Goal: Task Accomplishment & Management: Manage account settings

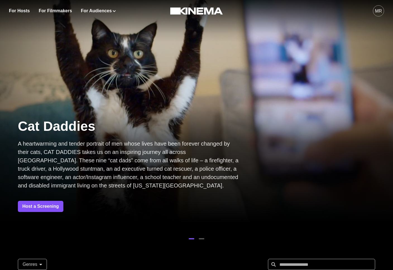
click at [379, 14] on div "MR" at bounding box center [378, 11] width 7 height 7
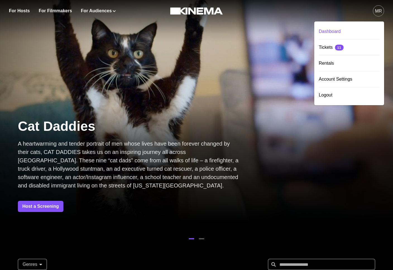
click at [360, 30] on div "Dashboard" at bounding box center [349, 32] width 61 height 16
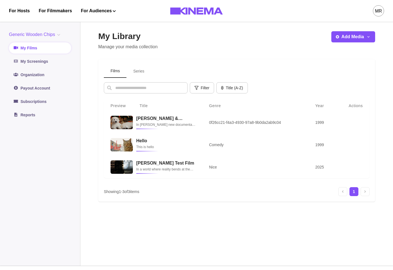
click at [134, 68] on button "Series" at bounding box center [138, 71] width 25 height 13
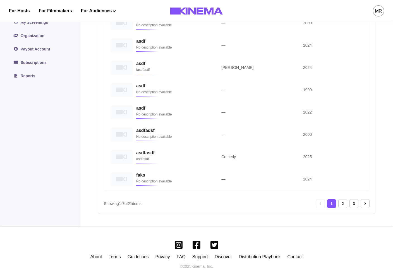
scroll to position [157, 0]
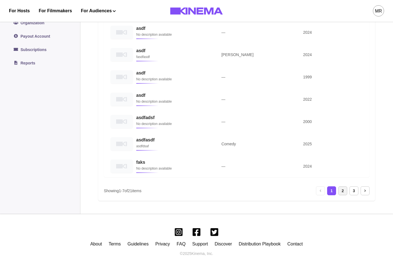
click at [343, 190] on div "2" at bounding box center [342, 190] width 9 height 9
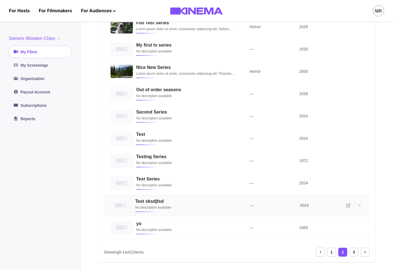
scroll to position [15, 0]
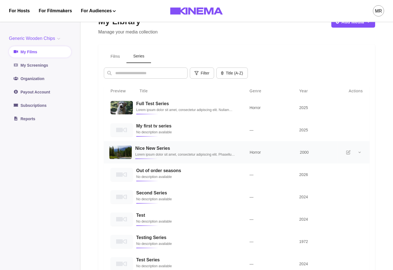
click at [191, 154] on p "Lorem ipsum dolor sit amet, consectetur adipiscing elit. Phasellus interdum at …" at bounding box center [185, 155] width 101 height 6
click at [187, 151] on h3 "Nice New Series" at bounding box center [185, 148] width 101 height 5
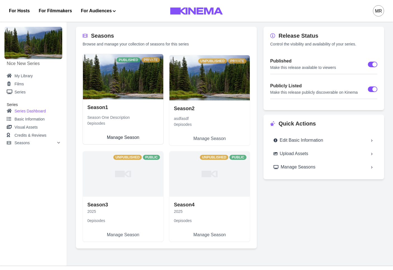
click at [130, 99] on link "Season 1 Season One Description 0 episodes Manage Season" at bounding box center [123, 121] width 80 height 45
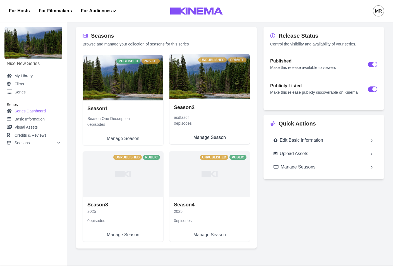
select select "**********"
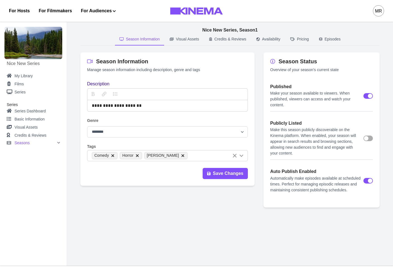
click at [341, 42] on p "Episodes" at bounding box center [332, 39] width 16 height 6
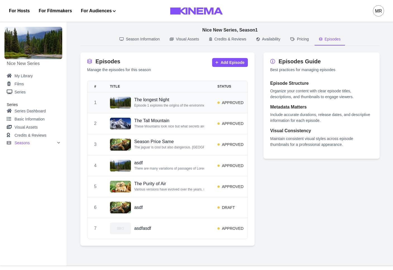
click at [203, 98] on p "The longest Night" at bounding box center [169, 100] width 70 height 6
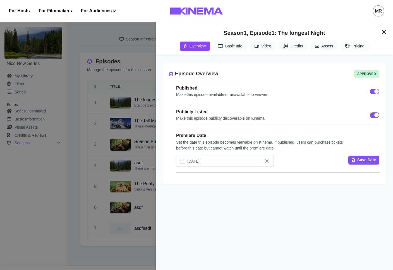
click at [262, 49] on button "Video" at bounding box center [262, 46] width 25 height 9
select select "**"
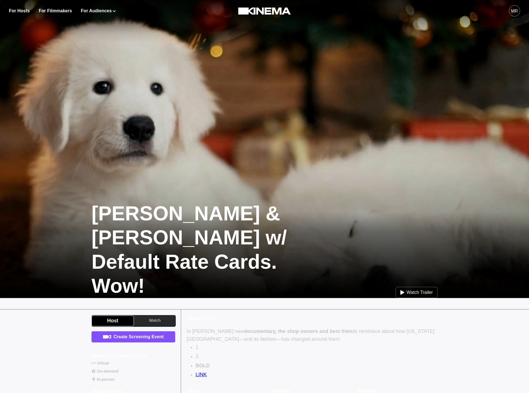
drag, startPoint x: 145, startPoint y: 336, endPoint x: 146, endPoint y: 338, distance: 3.1
click at [145, 336] on link "Create Screening Event" at bounding box center [134, 336] width 84 height 11
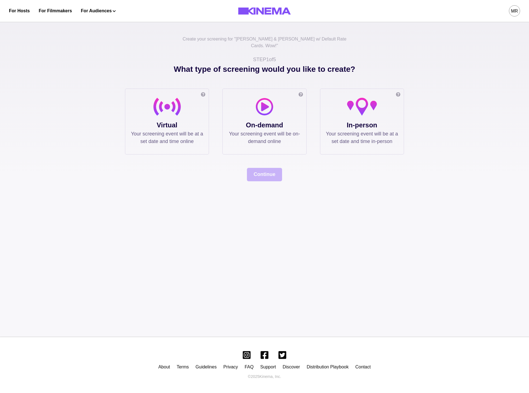
click at [204, 112] on div "Online screening Watch the film in your own private or public virtual cinema. T…" at bounding box center [167, 121] width 84 height 66
click at [163, 113] on div at bounding box center [167, 109] width 72 height 22
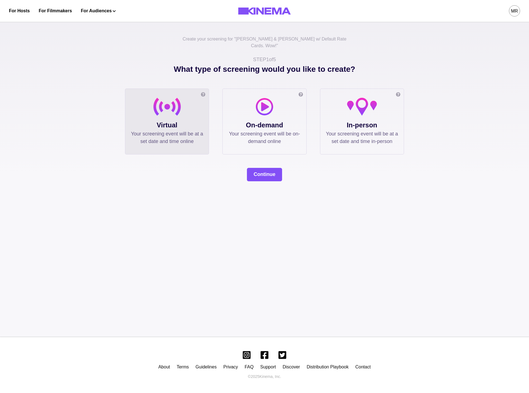
drag, startPoint x: 262, startPoint y: 187, endPoint x: 264, endPoint y: 178, distance: 8.8
click at [262, 187] on div "Create your screening for " Allan & Suzi w/ Default Rate Cards. Wow! " STEP 1 o…" at bounding box center [264, 177] width 529 height 319
click at [264, 168] on button "Continue" at bounding box center [264, 174] width 35 height 13
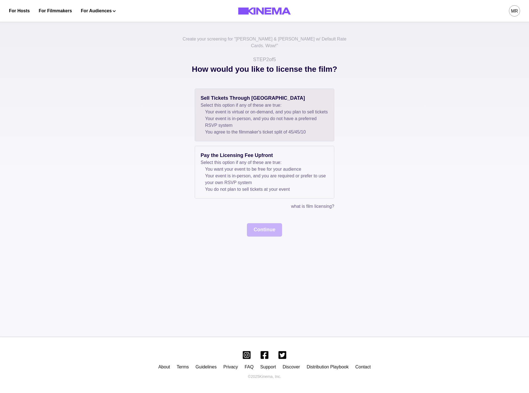
click at [214, 129] on li "You agree to the filmmaker's ticket split of 45 / 45 / 10" at bounding box center [266, 132] width 123 height 7
click at [264, 227] on button "Continue" at bounding box center [264, 229] width 35 height 13
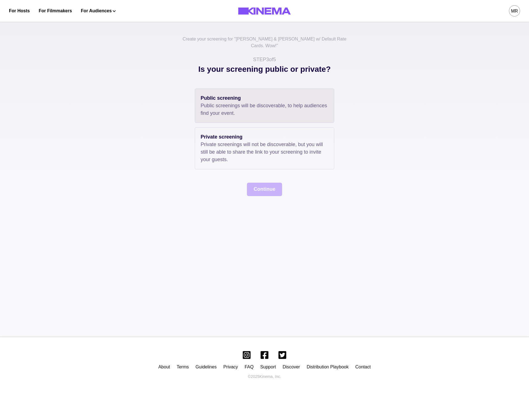
click at [231, 108] on p "Public screenings will be discoverable, to help audiences find your event." at bounding box center [265, 109] width 128 height 15
drag, startPoint x: 258, startPoint y: 208, endPoint x: 260, endPoint y: 183, distance: 25.0
click at [259, 203] on div "Create your screening for " Allan & Suzi w/ Default Rate Cards. Wow! " STEP 3 o…" at bounding box center [264, 177] width 529 height 319
click at [260, 183] on button "Continue" at bounding box center [264, 188] width 35 height 13
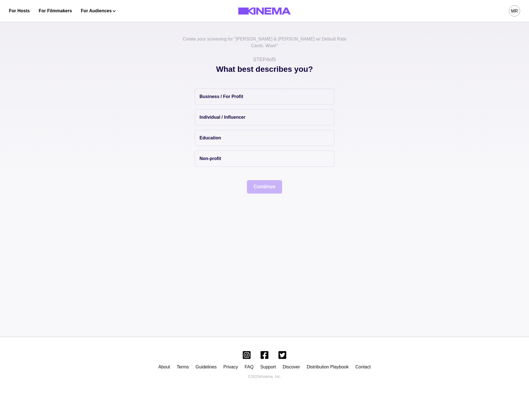
click at [211, 98] on div "Business / For Profit Individual / Influencer Education Non-profit" at bounding box center [265, 127] width 140 height 78
click at [218, 114] on p "Individual / Influencer" at bounding box center [222, 117] width 46 height 7
click at [259, 182] on button "Continue" at bounding box center [264, 186] width 35 height 13
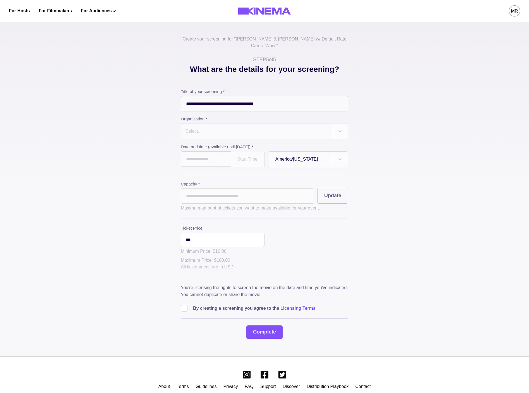
drag, startPoint x: 196, startPoint y: 122, endPoint x: 205, endPoint y: 132, distance: 12.7
click at [197, 128] on div "Select..." at bounding box center [194, 131] width 16 height 7
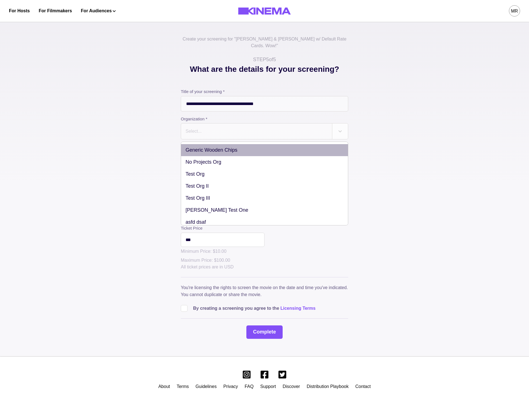
click at [212, 145] on div "Generic Wooden Chips" at bounding box center [264, 150] width 167 height 12
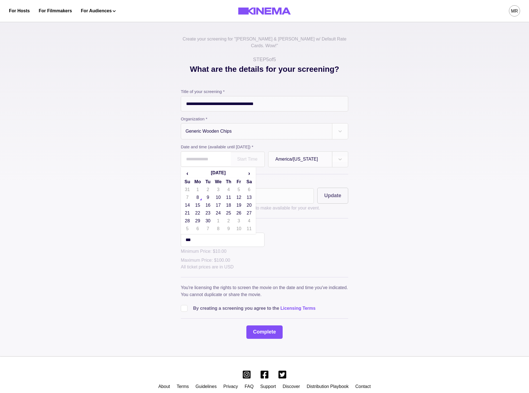
drag, startPoint x: 202, startPoint y: 150, endPoint x: 205, endPoint y: 159, distance: 10.2
click at [202, 151] on input "text" at bounding box center [206, 158] width 50 height 15
click at [213, 209] on td "23" at bounding box center [208, 213] width 10 height 8
drag, startPoint x: 209, startPoint y: 159, endPoint x: 210, endPoint y: 157, distance: 3.0
click at [209, 159] on input "**********" at bounding box center [206, 158] width 50 height 15
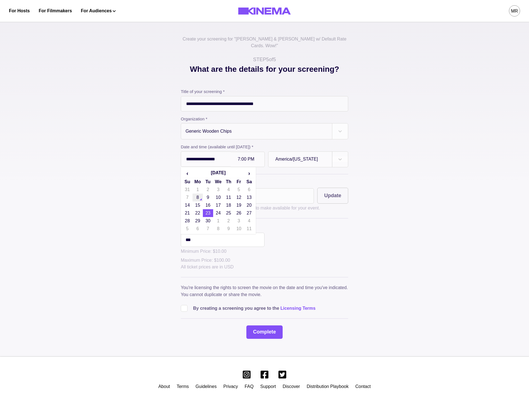
click at [201, 193] on td "8" at bounding box center [198, 197] width 10 height 8
type input "**********"
drag, startPoint x: 201, startPoint y: 187, endPoint x: 209, endPoint y: 187, distance: 8.4
click at [206, 188] on input "*" at bounding box center [247, 195] width 133 height 15
type input "**"
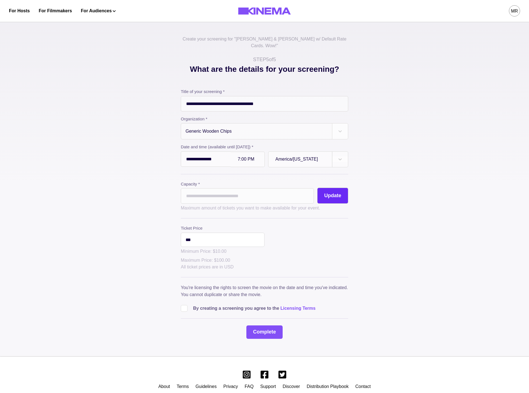
click at [340, 191] on button "Update" at bounding box center [332, 195] width 31 height 16
click at [184, 300] on div "By creating a screening you agree to the Licensing Terms" at bounding box center [264, 305] width 167 height 11
drag, startPoint x: 185, startPoint y: 300, endPoint x: 239, endPoint y: 317, distance: 57.2
click at [185, 305] on span at bounding box center [184, 308] width 7 height 7
click at [283, 332] on div "**********" at bounding box center [264, 213] width 167 height 250
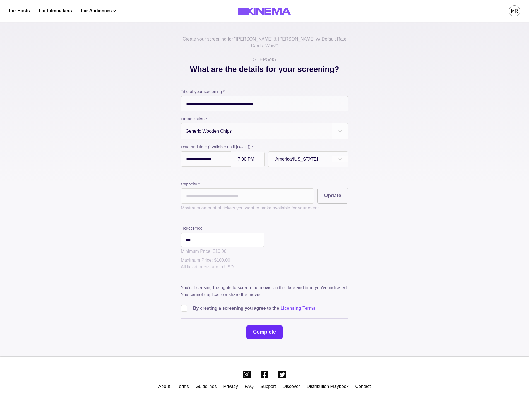
click at [274, 327] on button "Complete" at bounding box center [264, 331] width 36 height 13
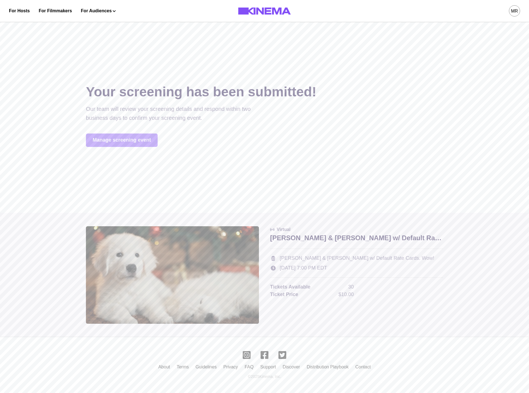
click at [134, 128] on div at bounding box center [264, 196] width 529 height 393
click at [131, 136] on link "Manage screening event" at bounding box center [122, 139] width 72 height 13
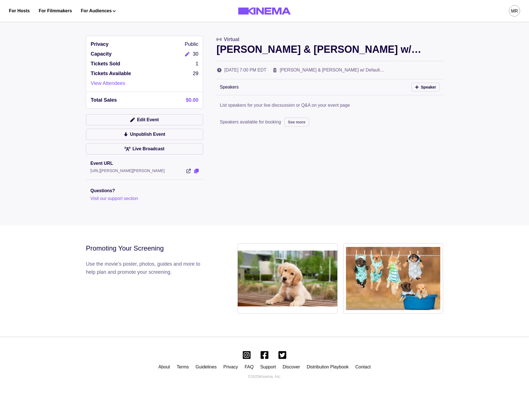
click at [198, 172] on icon "View Event" at bounding box center [196, 171] width 4 height 4
click at [91, 122] on button "Edit Event" at bounding box center [144, 119] width 117 height 11
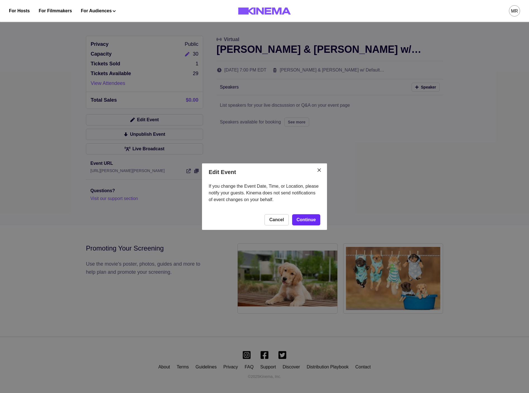
drag, startPoint x: 312, startPoint y: 225, endPoint x: 308, endPoint y: 215, distance: 11.0
click at [309, 218] on footer "Cancel Continue" at bounding box center [264, 220] width 125 height 20
click at [308, 215] on link "Continue" at bounding box center [306, 219] width 28 height 11
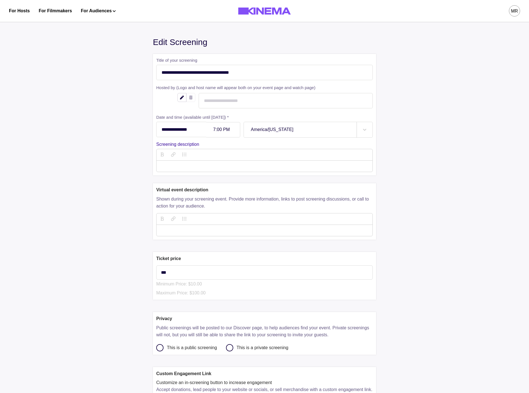
click at [217, 128] on div at bounding box center [223, 129] width 20 height 5
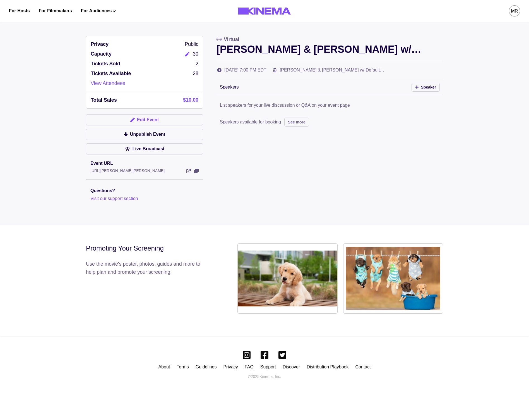
click at [151, 119] on button "Edit Event" at bounding box center [144, 119] width 117 height 11
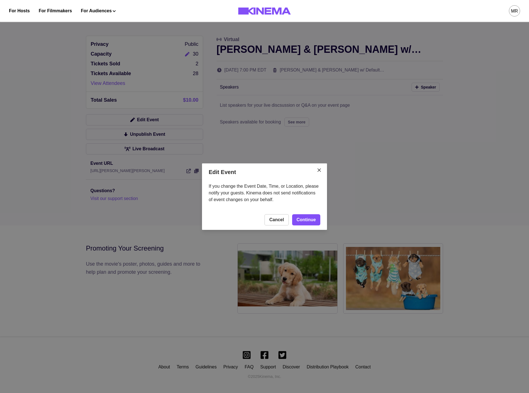
drag, startPoint x: 311, startPoint y: 233, endPoint x: 311, endPoint y: 229, distance: 3.9
click at [311, 232] on div "Edit Event If you change the Event Date, Time, or Location, please notify your …" at bounding box center [264, 196] width 529 height 393
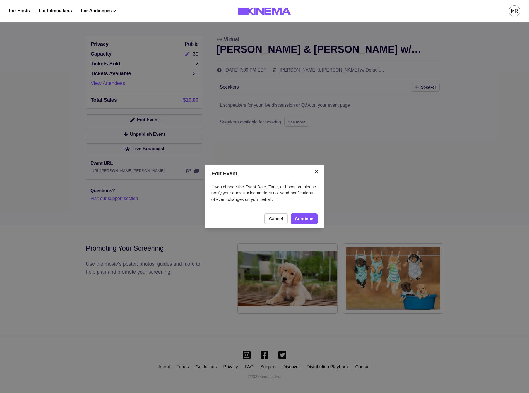
drag, startPoint x: 311, startPoint y: 229, endPoint x: 304, endPoint y: 213, distance: 17.1
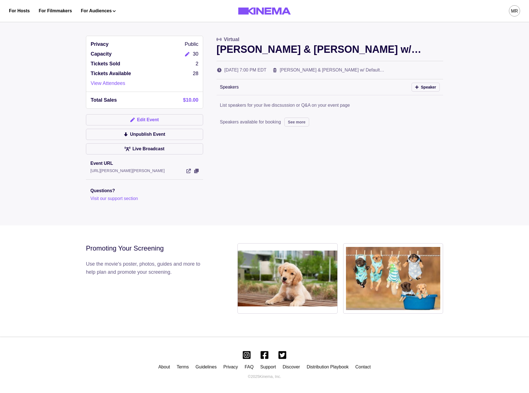
click at [162, 119] on button "Edit Event" at bounding box center [144, 119] width 117 height 11
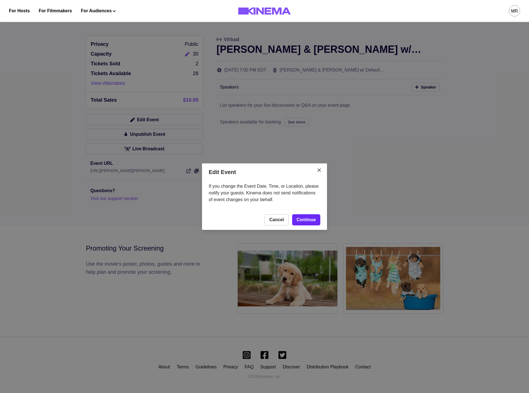
click at [302, 214] on link "Continue" at bounding box center [306, 219] width 28 height 11
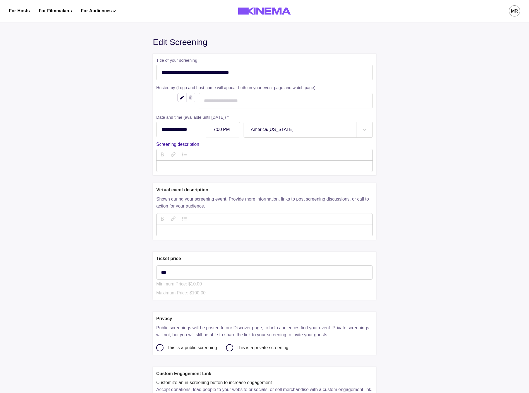
click at [219, 127] on div "7:00 PM" at bounding box center [223, 129] width 34 height 15
type input "******"
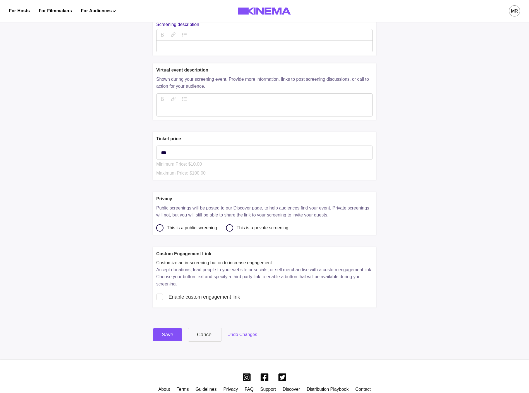
scroll to position [143, 0]
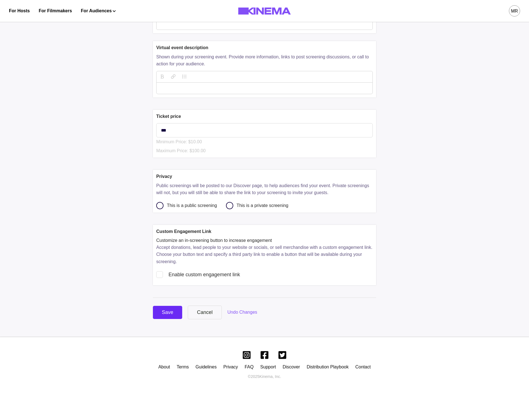
click at [163, 306] on button "Save" at bounding box center [167, 312] width 29 height 13
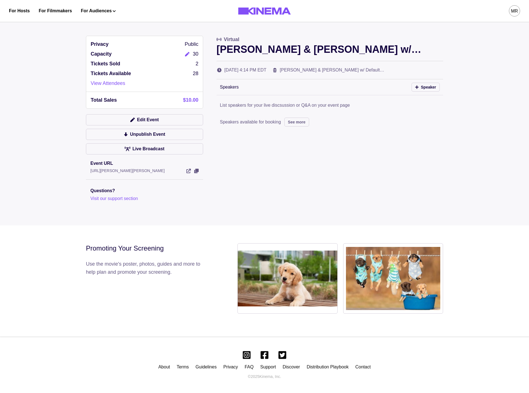
click at [168, 311] on div "Promoting Your Screening Use the movie's poster, photos, guides and more to hel…" at bounding box center [144, 281] width 116 height 76
click at [170, 110] on div "Privacy Public Capacity 30 Tickets Sold 2 Tickets Available 28 View Attendees T…" at bounding box center [144, 119] width 117 height 166
click at [167, 115] on button "Edit Event" at bounding box center [144, 119] width 117 height 11
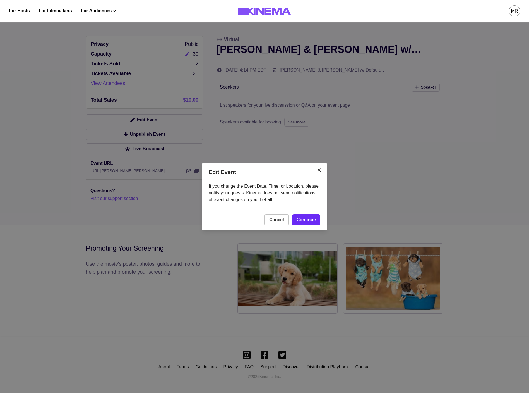
click at [307, 216] on link "Continue" at bounding box center [306, 219] width 28 height 11
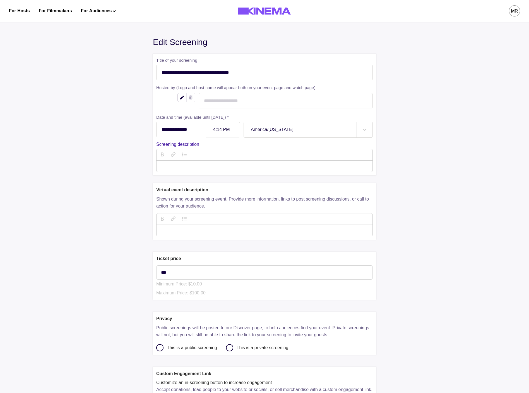
click at [205, 167] on p "description" at bounding box center [264, 166] width 207 height 7
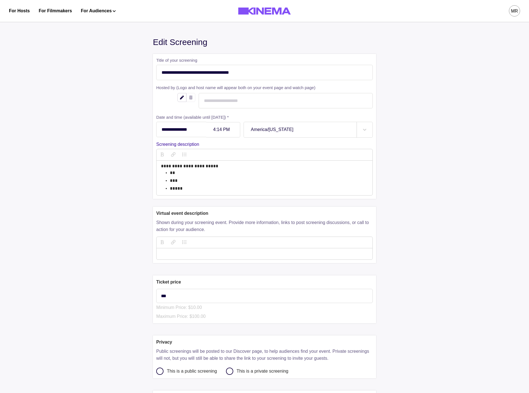
click at [182, 184] on p "***" at bounding box center [269, 180] width 198 height 7
drag, startPoint x: 184, startPoint y: 189, endPoint x: 167, endPoint y: 185, distance: 17.8
click at [167, 185] on div "**********" at bounding box center [264, 177] width 207 height 29
click at [163, 157] on button "button" at bounding box center [162, 154] width 11 height 11
click at [207, 195] on div "**********" at bounding box center [265, 177] width 216 height 35
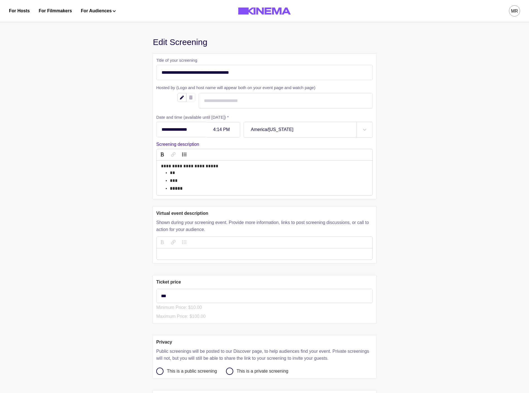
click at [207, 191] on p "*****" at bounding box center [269, 188] width 198 height 7
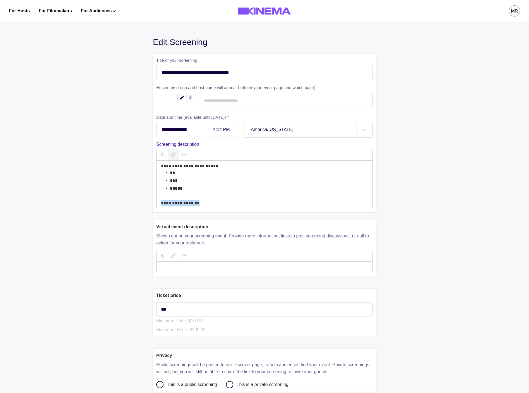
click at [174, 155] on icon "button" at bounding box center [173, 154] width 4 height 4
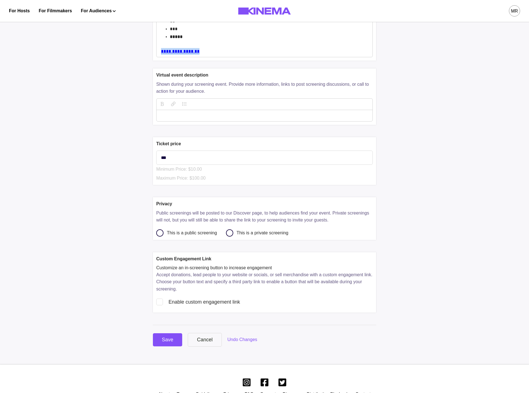
scroll to position [180, 0]
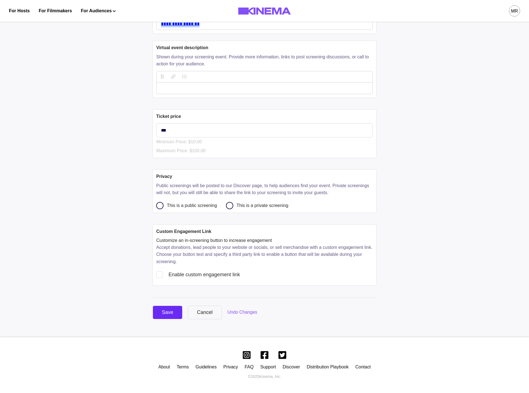
click at [172, 306] on button "Save" at bounding box center [167, 312] width 29 height 13
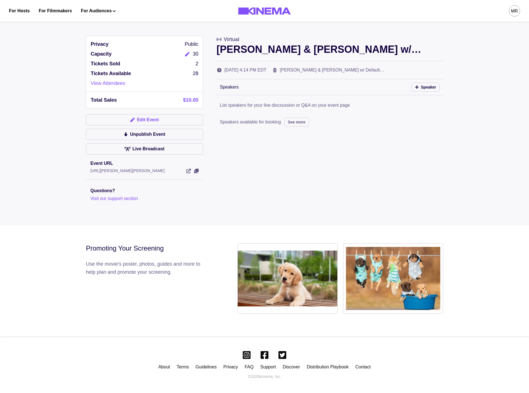
click at [162, 122] on button "Edit Event" at bounding box center [144, 119] width 117 height 11
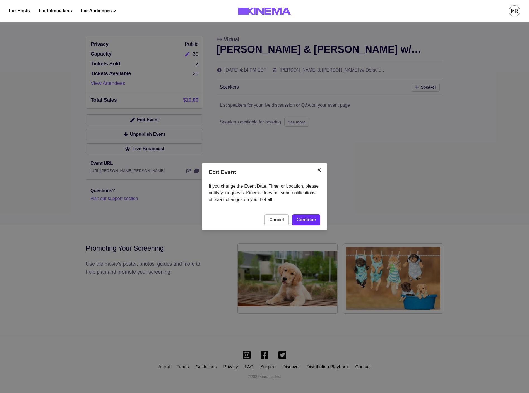
click at [299, 220] on link "Continue" at bounding box center [306, 219] width 28 height 11
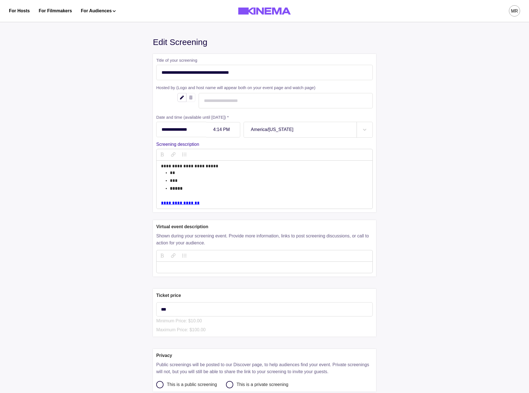
click at [266, 206] on p "**********" at bounding box center [264, 202] width 207 height 7
copy div "**********"
click at [202, 259] on div at bounding box center [265, 255] width 216 height 11
click at [203, 268] on p "featureDescription" at bounding box center [264, 267] width 207 height 7
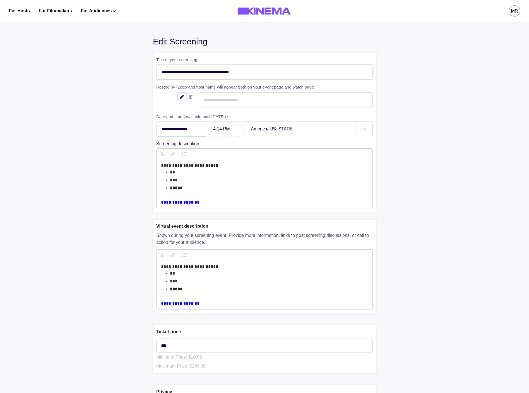
scroll to position [217, 0]
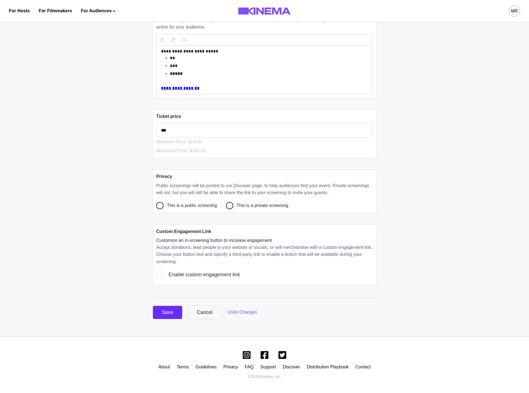
click at [168, 312] on div "Save" at bounding box center [167, 312] width 11 height 8
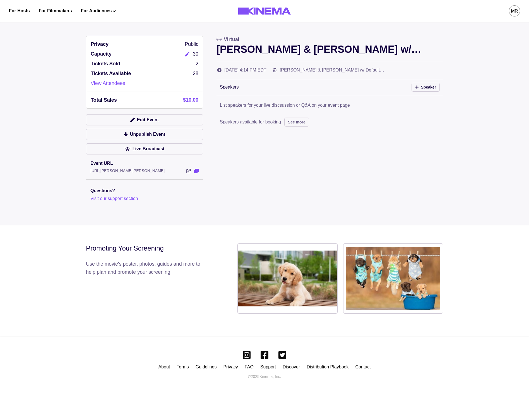
click at [197, 171] on icon "View Event" at bounding box center [196, 171] width 4 height 4
